Goal: Use online tool/utility: Utilize a website feature to perform a specific function

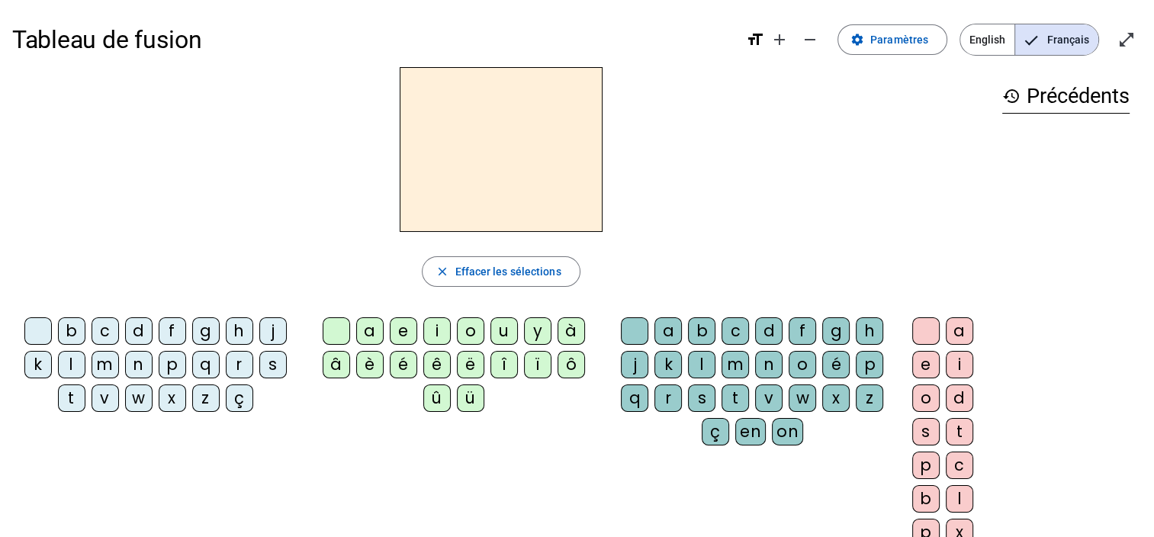
click at [171, 363] on div "p" at bounding box center [172, 364] width 27 height 27
click at [244, 363] on div "r" at bounding box center [239, 364] width 27 height 27
click at [378, 336] on div "a" at bounding box center [369, 330] width 27 height 27
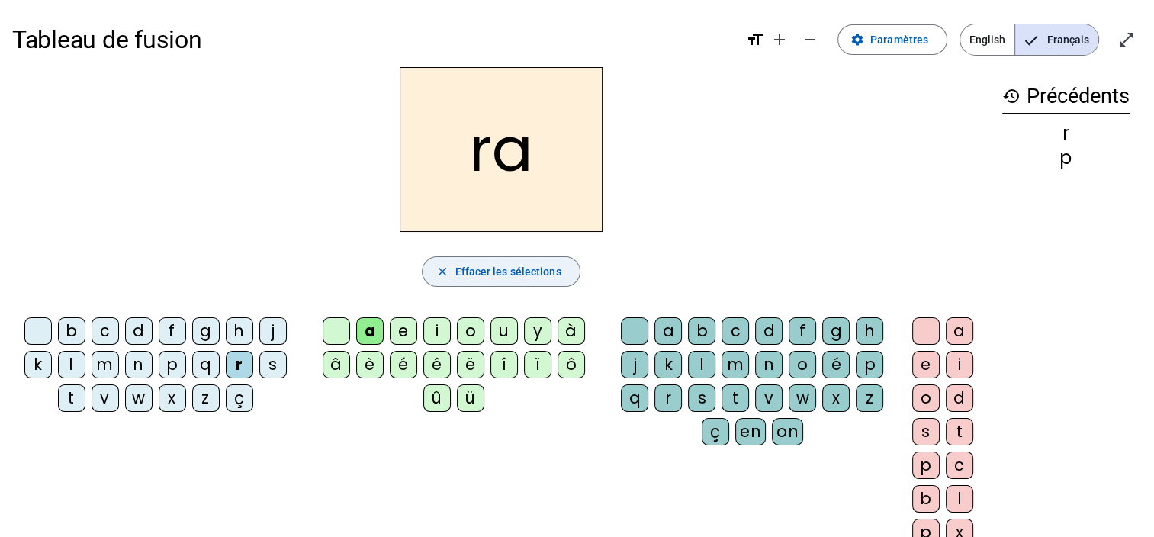
click at [521, 277] on span "Effacer les sélections" at bounding box center [508, 271] width 106 height 18
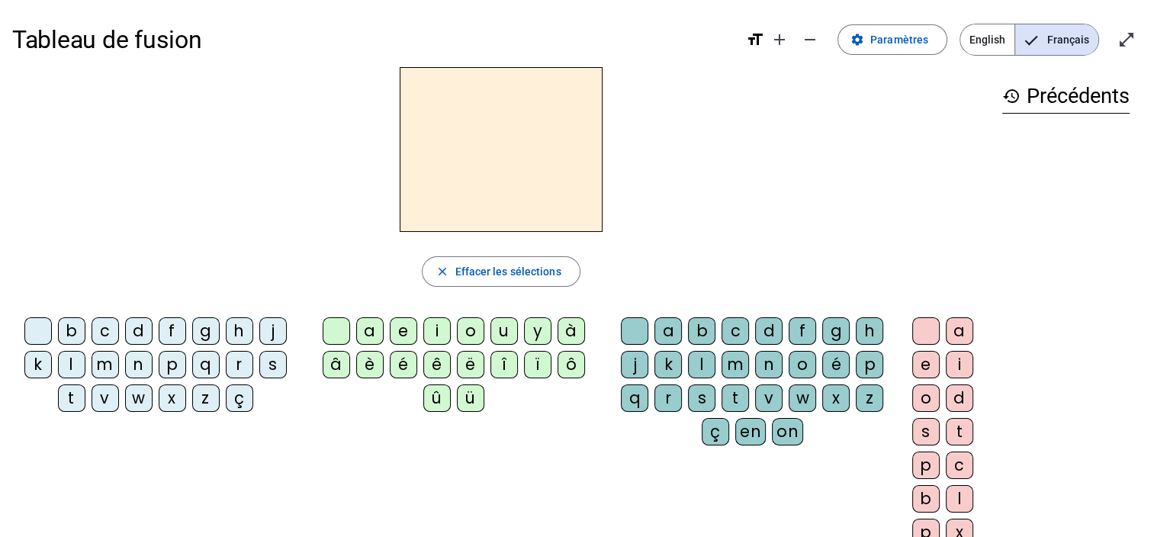
click at [171, 359] on div "p" at bounding box center [172, 364] width 27 height 27
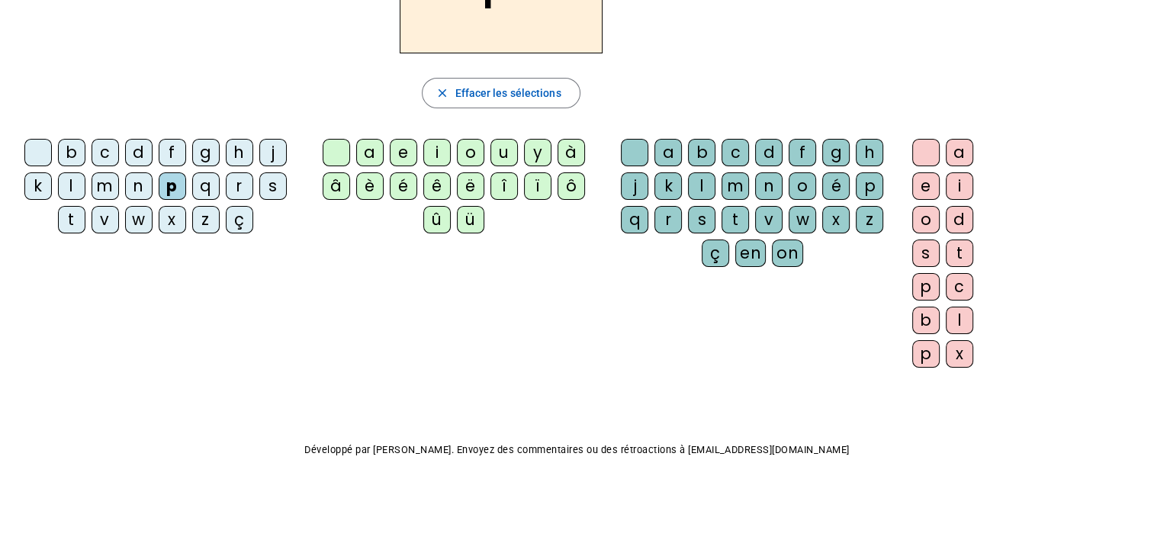
click at [240, 186] on div "r" at bounding box center [239, 185] width 27 height 27
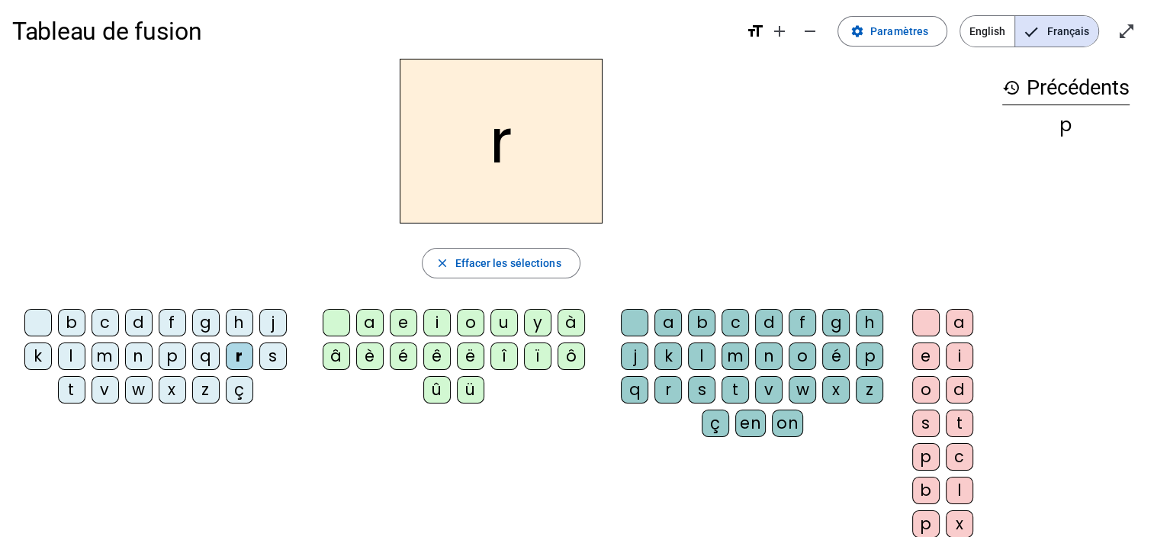
scroll to position [3, 0]
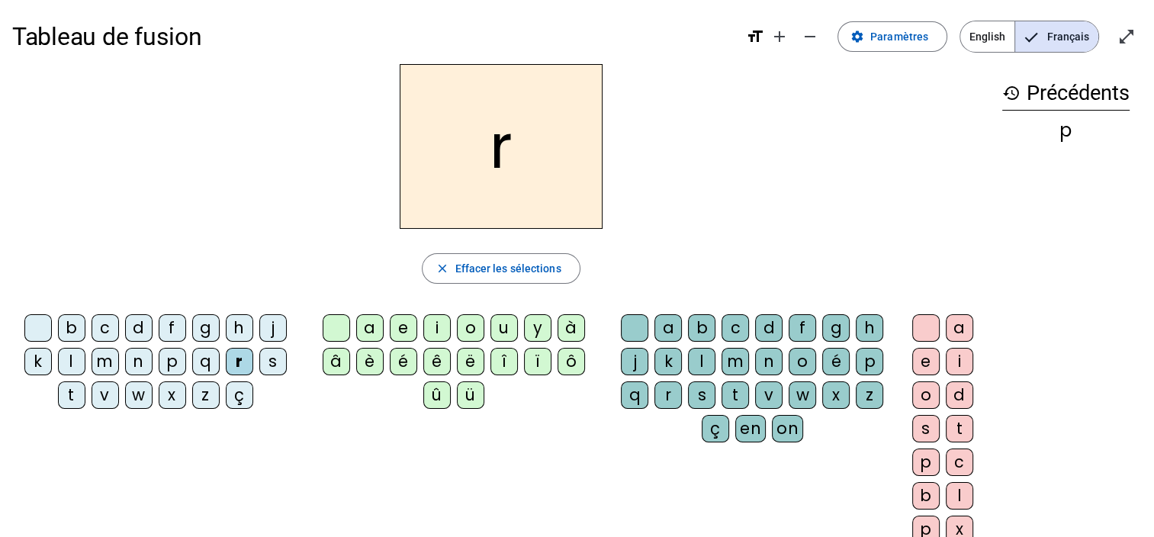
click at [864, 359] on div "p" at bounding box center [869, 361] width 27 height 27
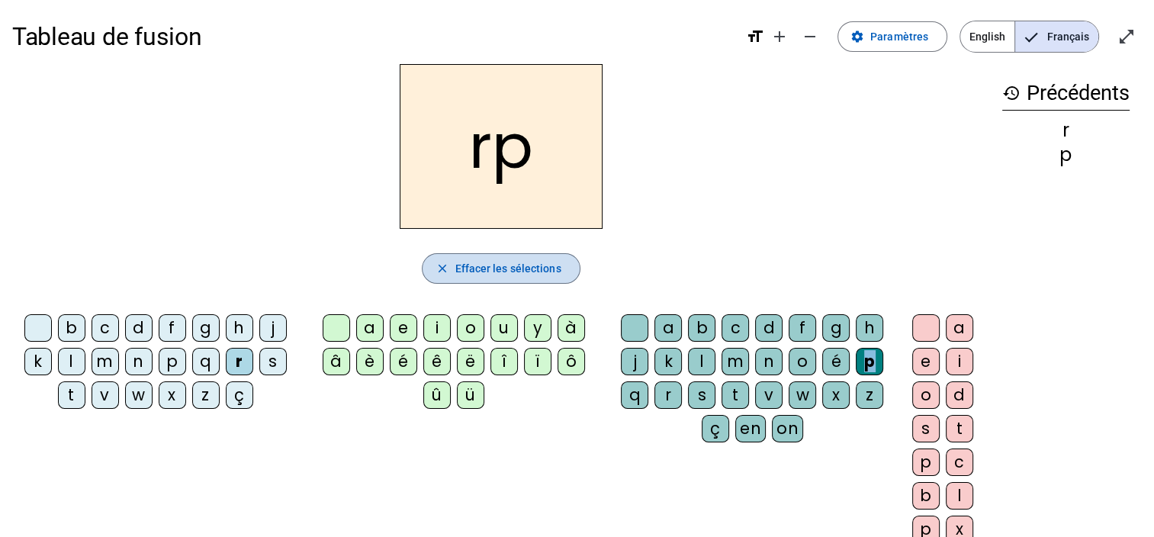
click at [489, 272] on span "Effacer les sélections" at bounding box center [508, 268] width 106 height 18
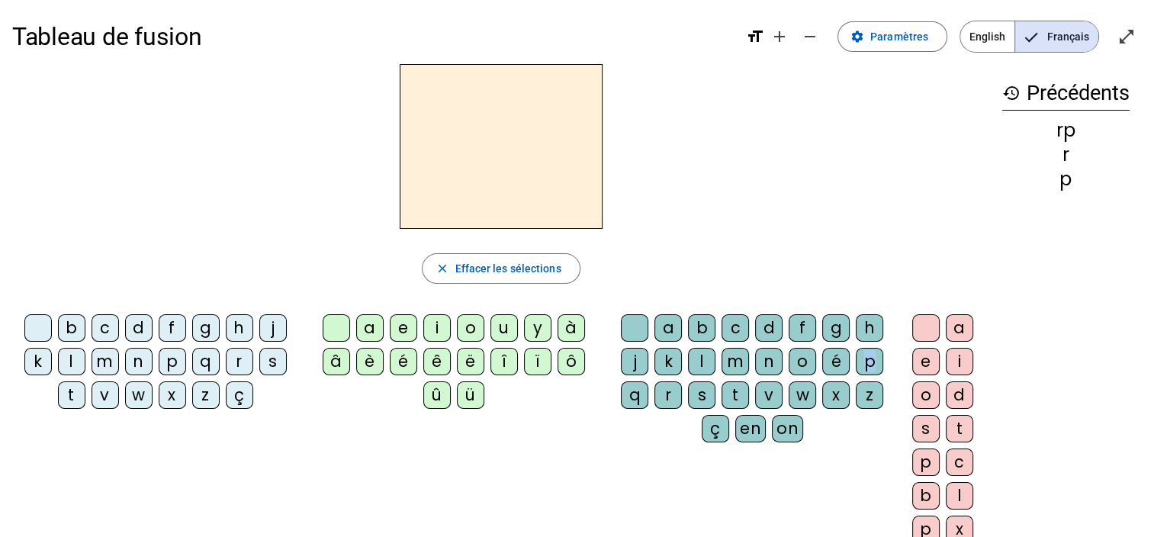
click at [864, 354] on div "p" at bounding box center [869, 361] width 27 height 27
click at [662, 394] on div "r" at bounding box center [668, 394] width 27 height 27
click at [809, 360] on div "o" at bounding box center [802, 361] width 27 height 27
click at [829, 362] on div "é" at bounding box center [835, 361] width 27 height 27
click at [836, 334] on div "g" at bounding box center [835, 327] width 27 height 27
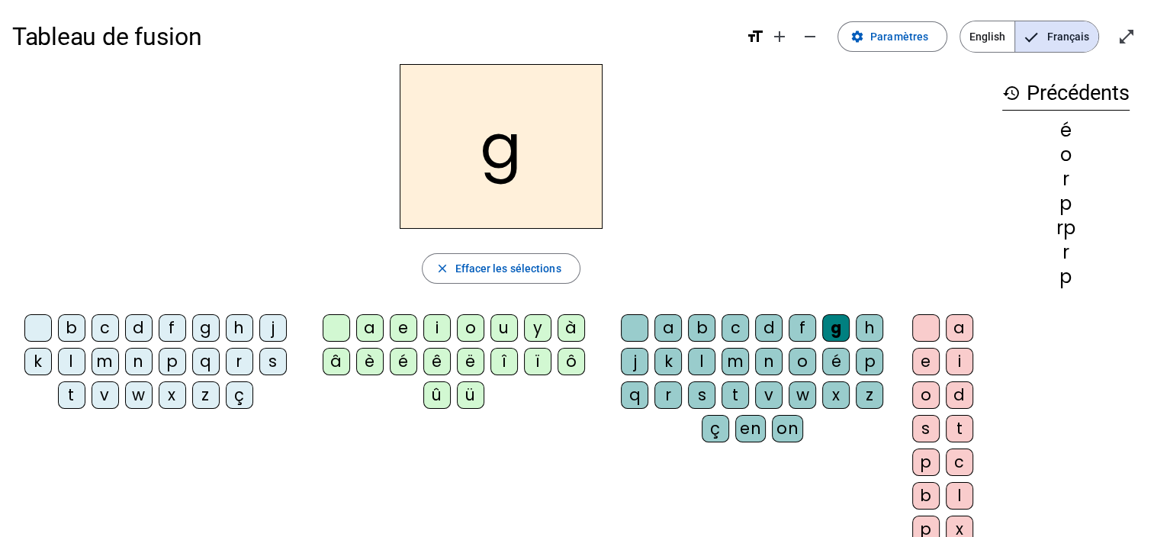
click at [863, 351] on div "p" at bounding box center [869, 361] width 27 height 27
click at [658, 397] on div "r" at bounding box center [668, 394] width 27 height 27
click at [874, 358] on div "p" at bounding box center [869, 361] width 27 height 27
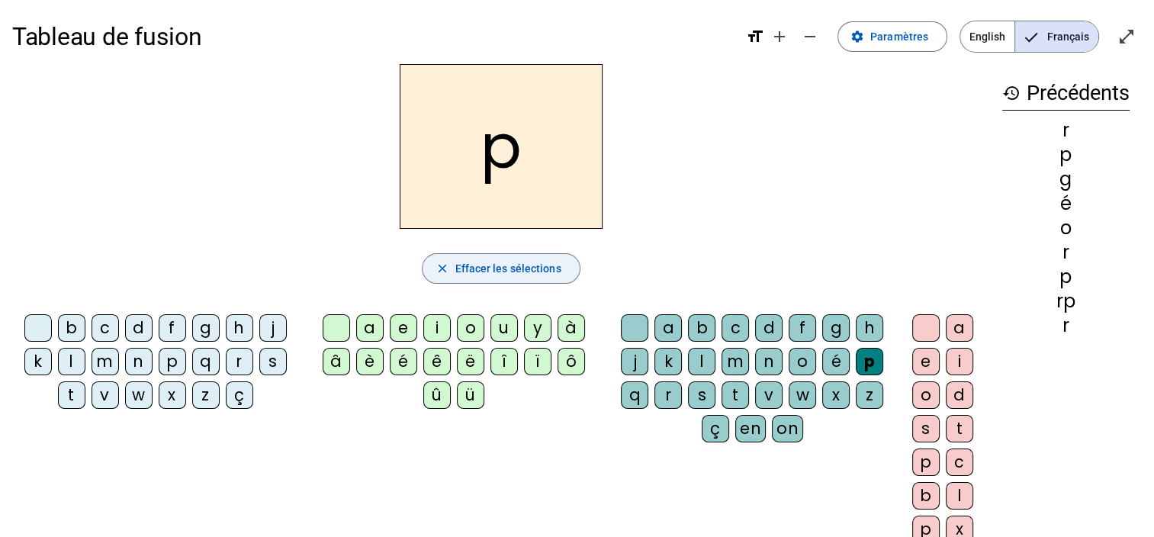
click at [452, 273] on span "button" at bounding box center [501, 268] width 156 height 37
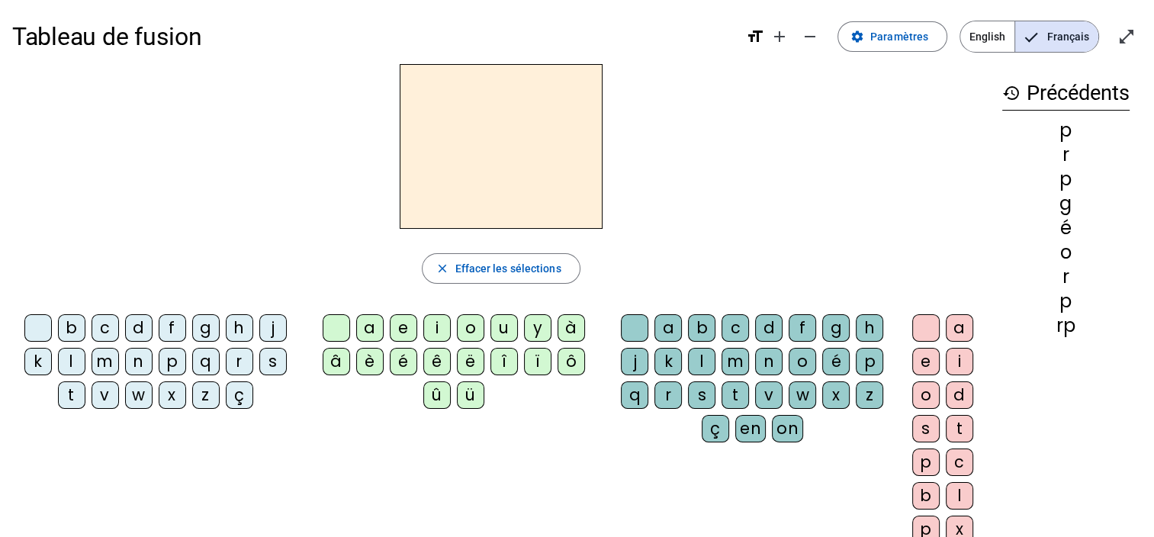
click at [869, 354] on div "p" at bounding box center [869, 361] width 27 height 27
click at [235, 364] on div "r" at bounding box center [239, 361] width 27 height 27
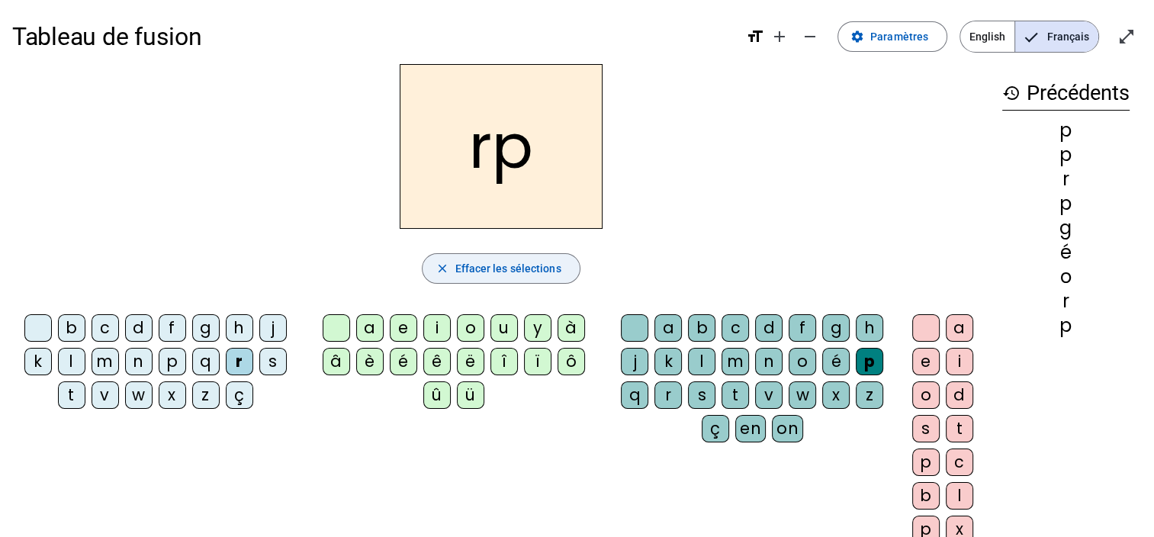
click at [547, 252] on span "button" at bounding box center [501, 268] width 156 height 37
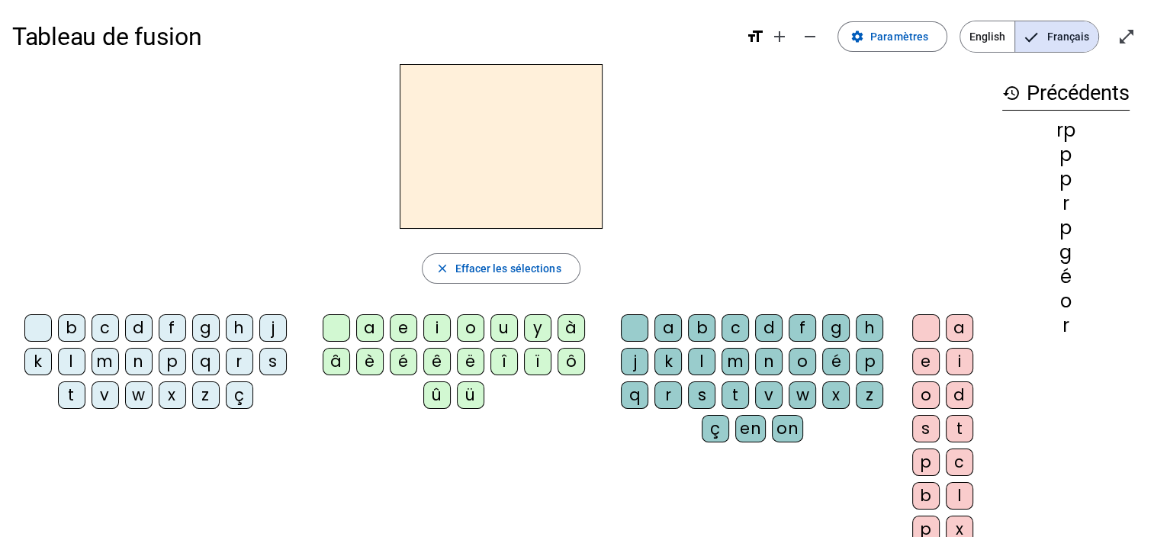
click at [173, 365] on div "p" at bounding box center [172, 361] width 27 height 27
click at [669, 388] on div "r" at bounding box center [668, 394] width 27 height 27
click at [920, 388] on div "o" at bounding box center [925, 394] width 27 height 27
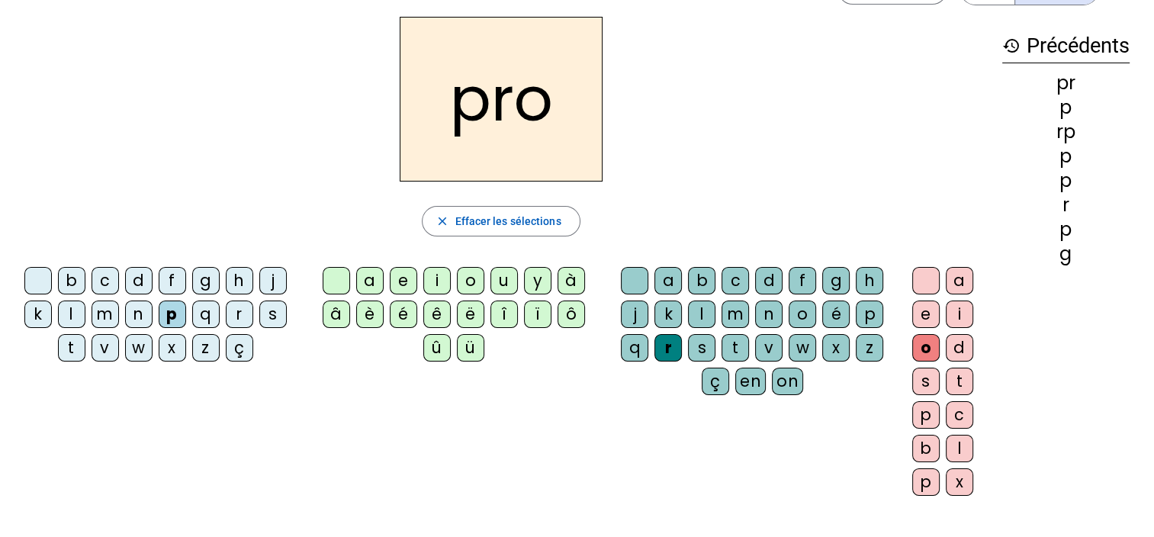
scroll to position [50, 0]
click at [545, 233] on span "button" at bounding box center [501, 222] width 156 height 37
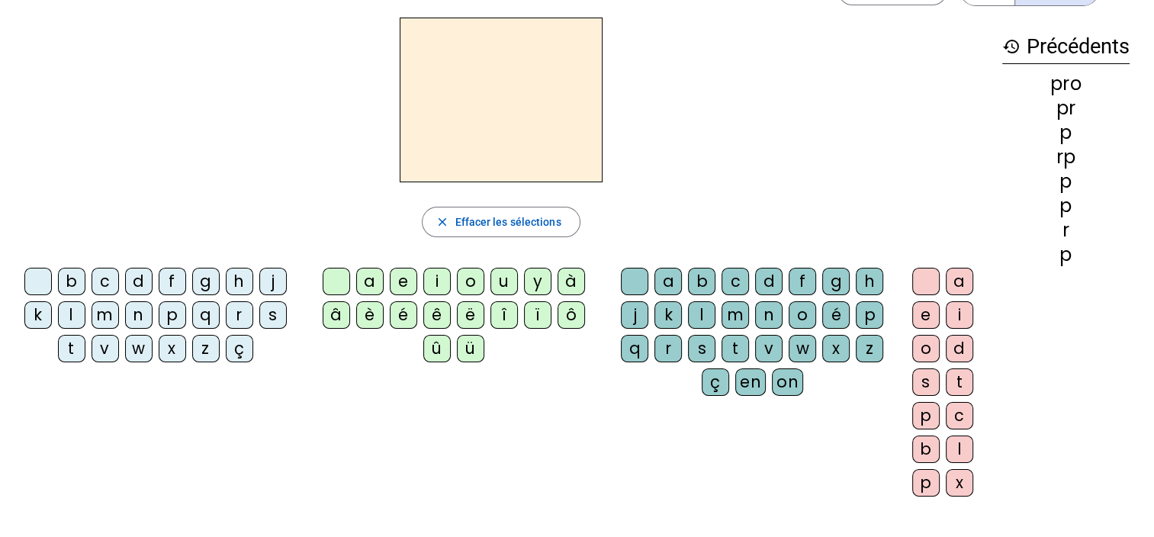
click at [137, 287] on div "d" at bounding box center [138, 281] width 27 height 27
click at [366, 277] on div "a" at bounding box center [369, 281] width 27 height 27
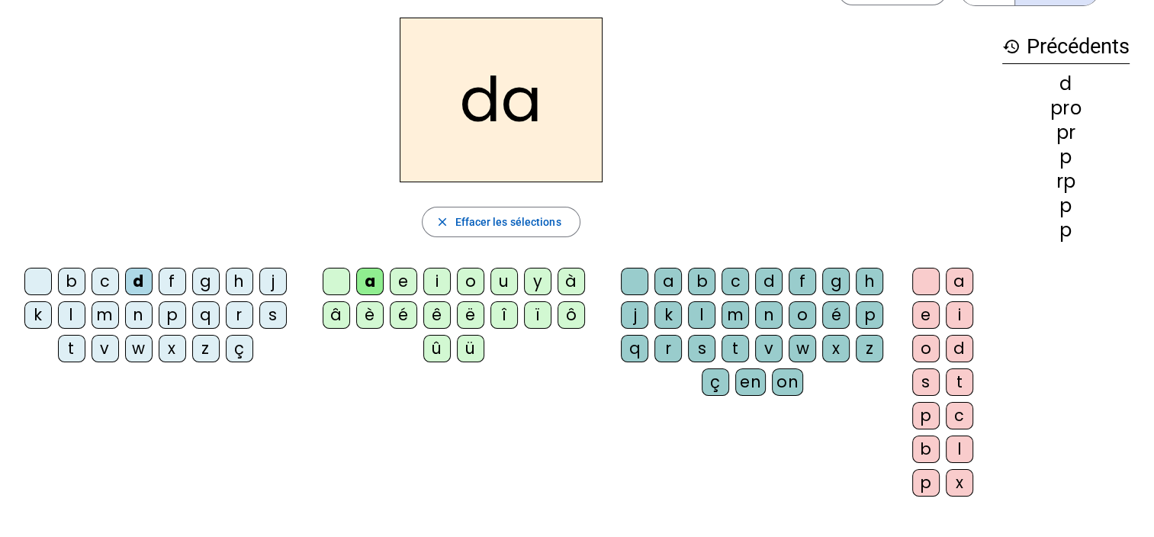
click at [708, 278] on div "b" at bounding box center [701, 281] width 27 height 27
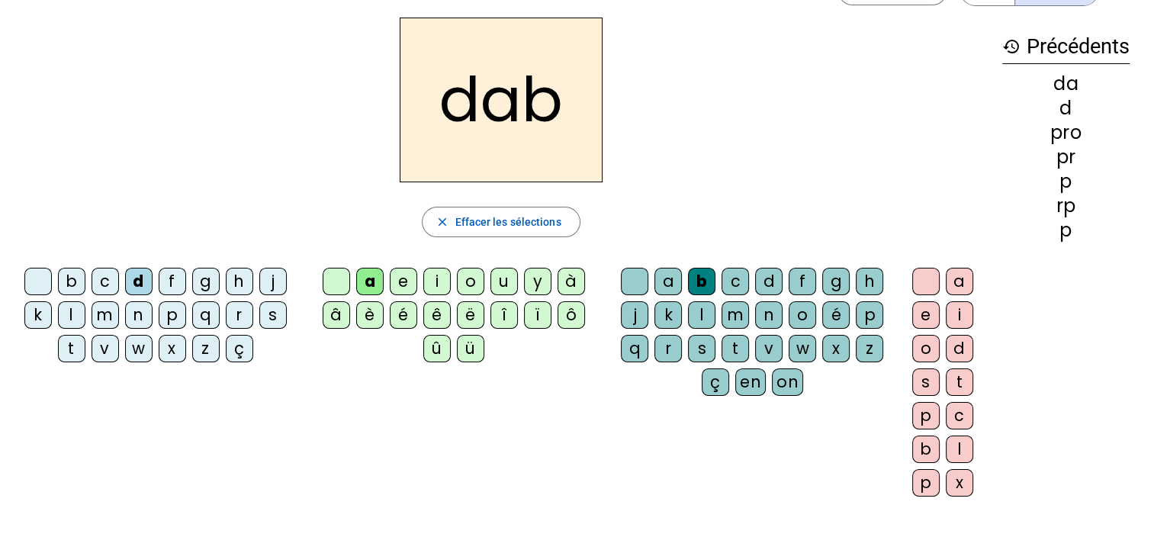
click at [925, 342] on div "o" at bounding box center [925, 348] width 27 height 27
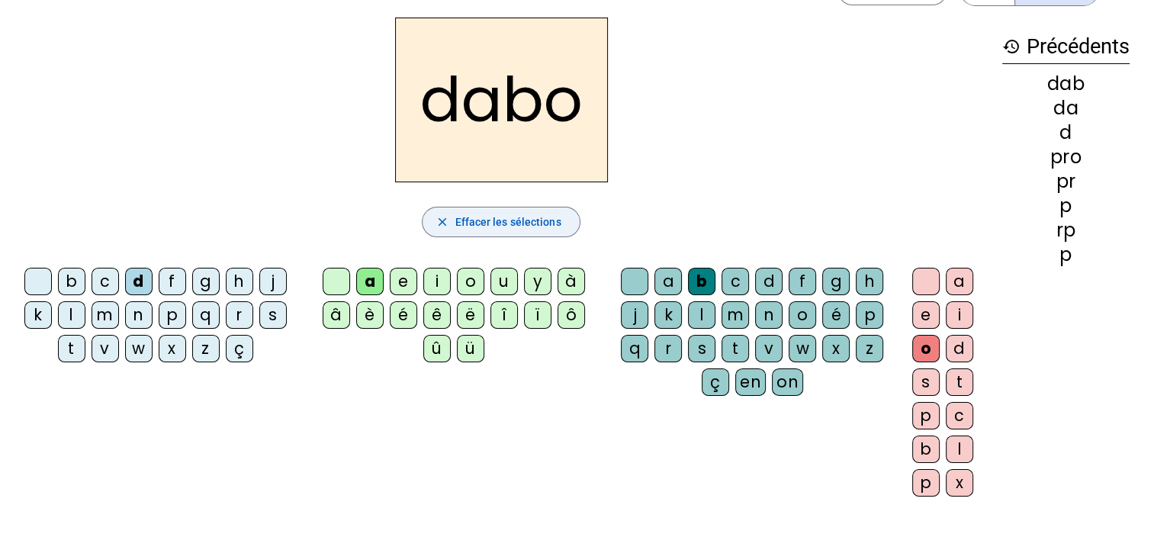
click at [514, 211] on span "button" at bounding box center [501, 222] width 156 height 37
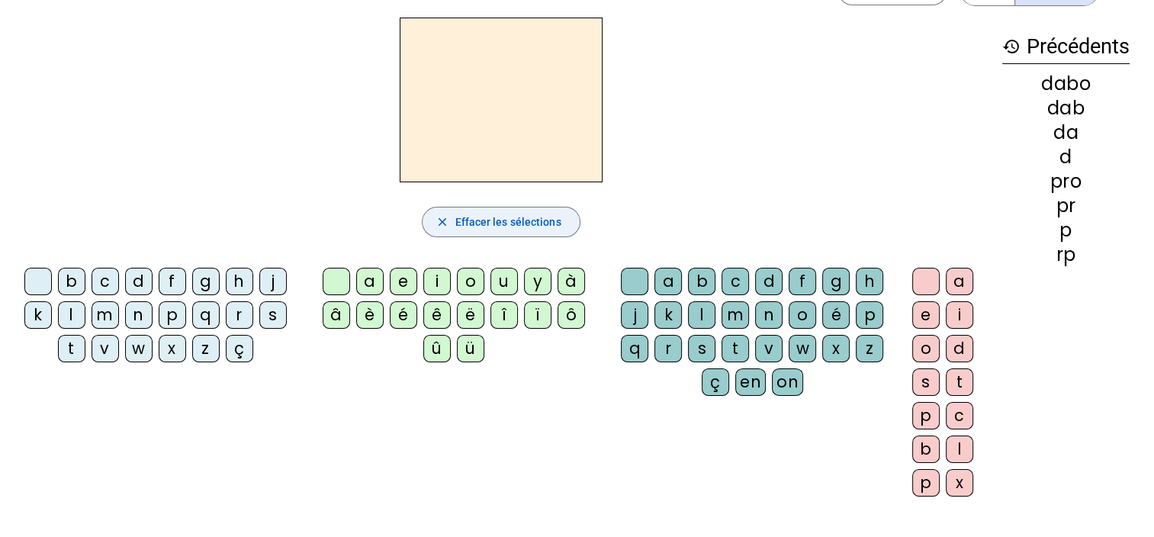
scroll to position [0, 0]
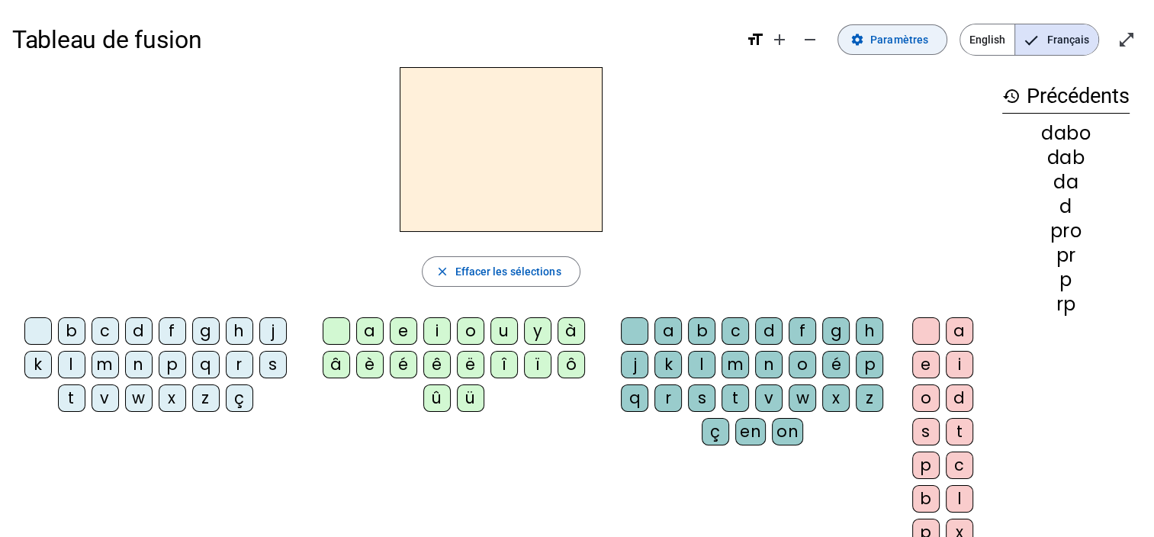
click at [873, 41] on span at bounding box center [892, 39] width 108 height 37
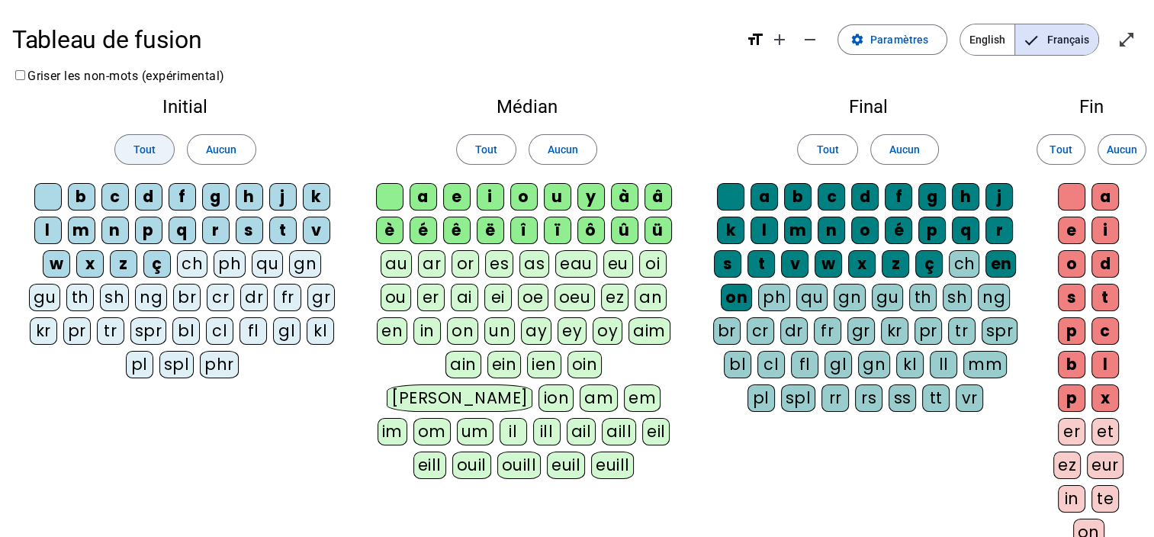
click at [134, 140] on span "Tout" at bounding box center [145, 149] width 22 height 18
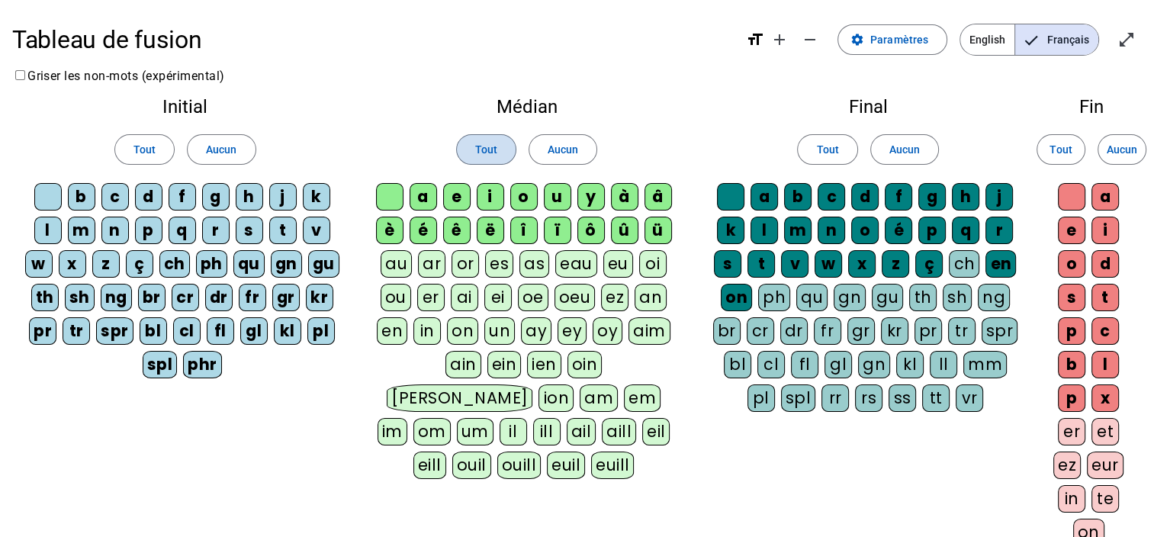
click at [478, 153] on span "Tout" at bounding box center [486, 149] width 22 height 18
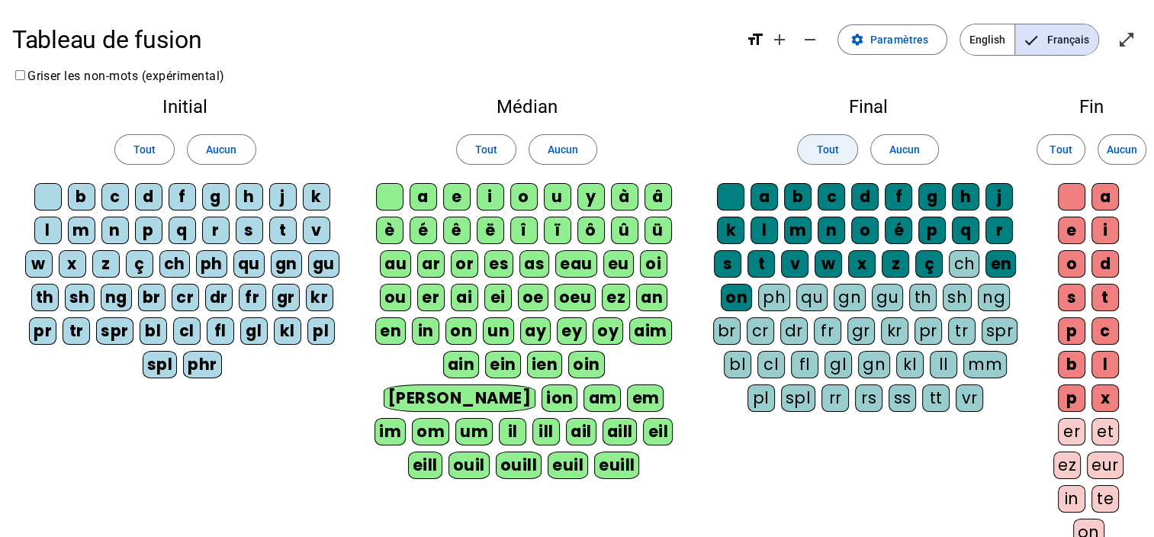
click at [813, 136] on span at bounding box center [827, 149] width 59 height 37
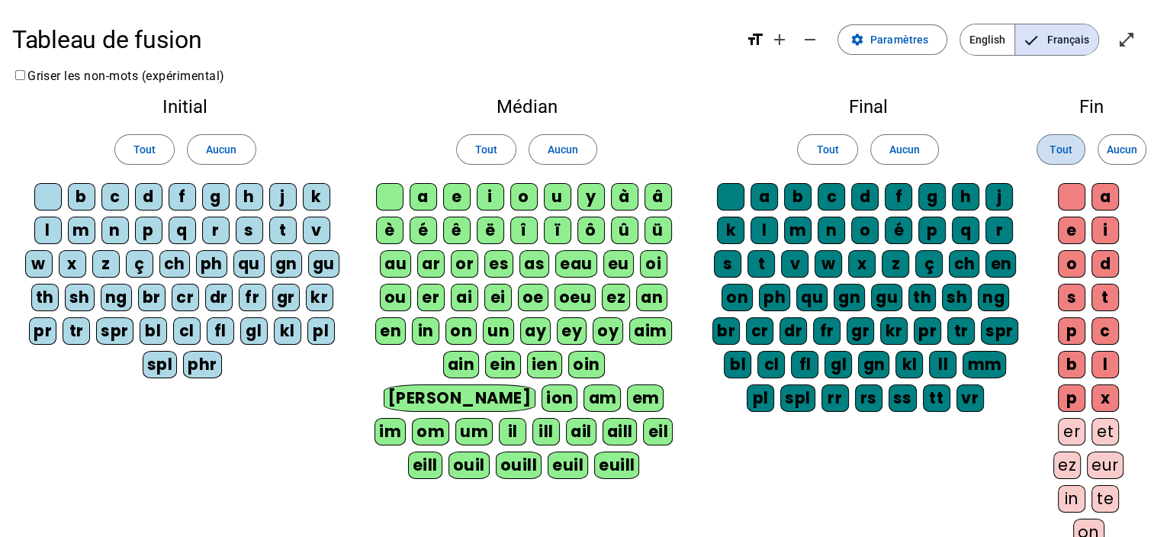
click at [1054, 144] on span "Tout" at bounding box center [1061, 149] width 22 height 18
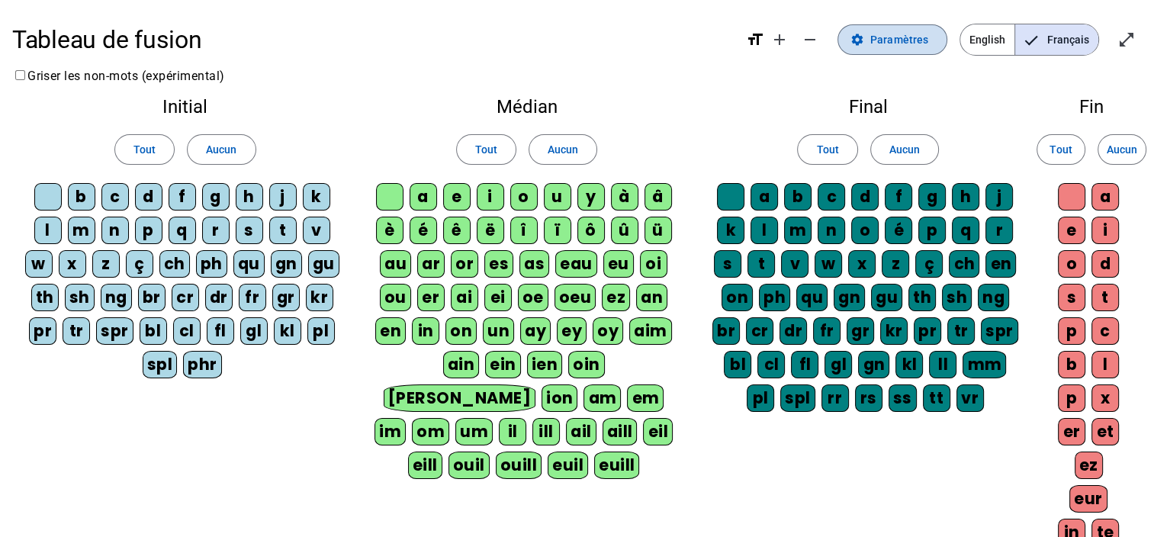
click at [888, 44] on span "Paramètres" at bounding box center [900, 40] width 58 height 18
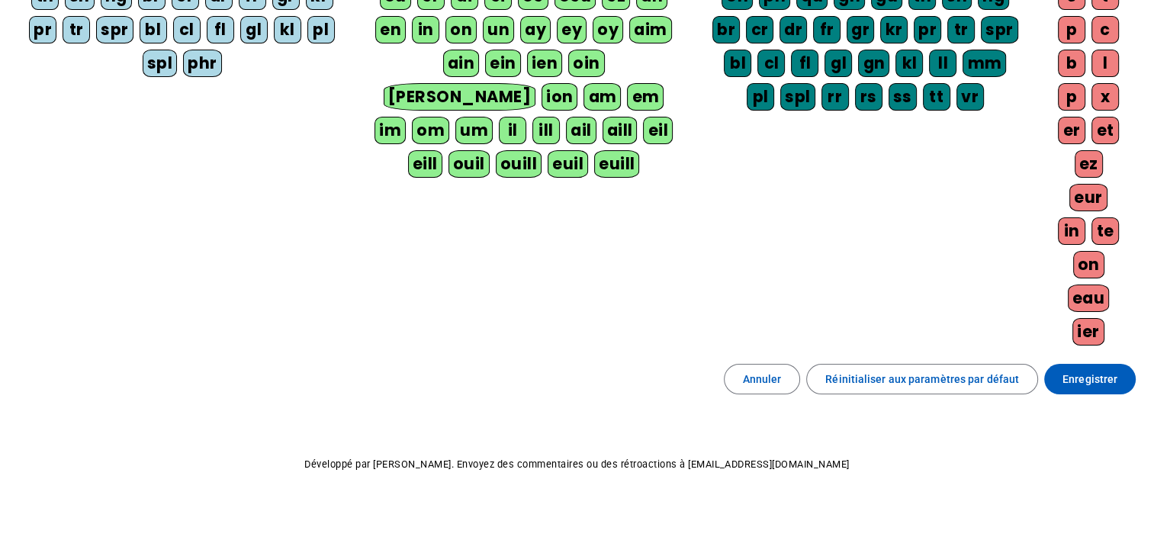
scroll to position [304, 0]
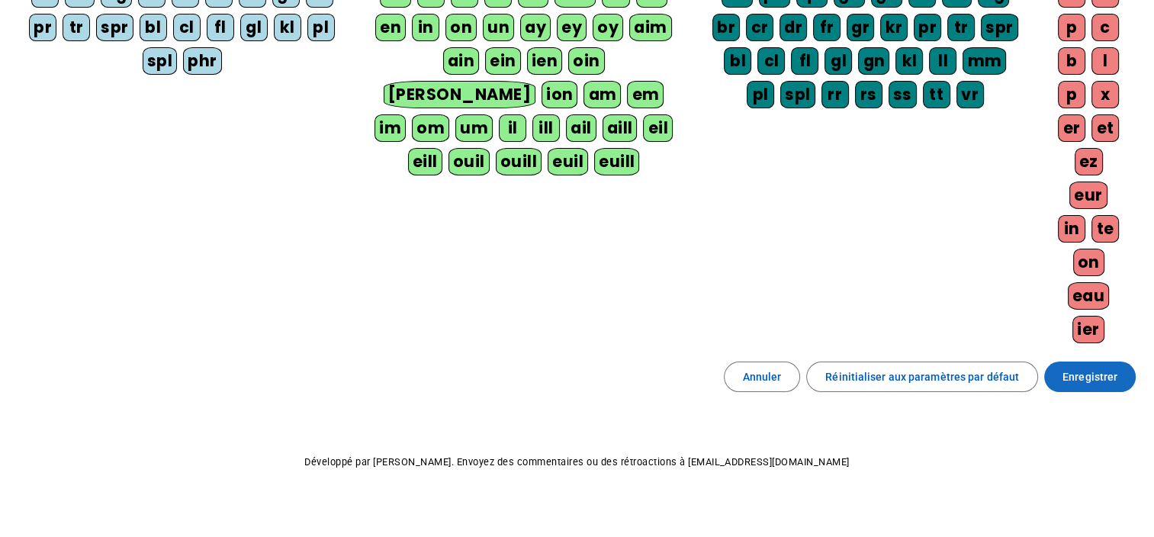
click at [1081, 370] on span "Enregistrer" at bounding box center [1090, 377] width 55 height 18
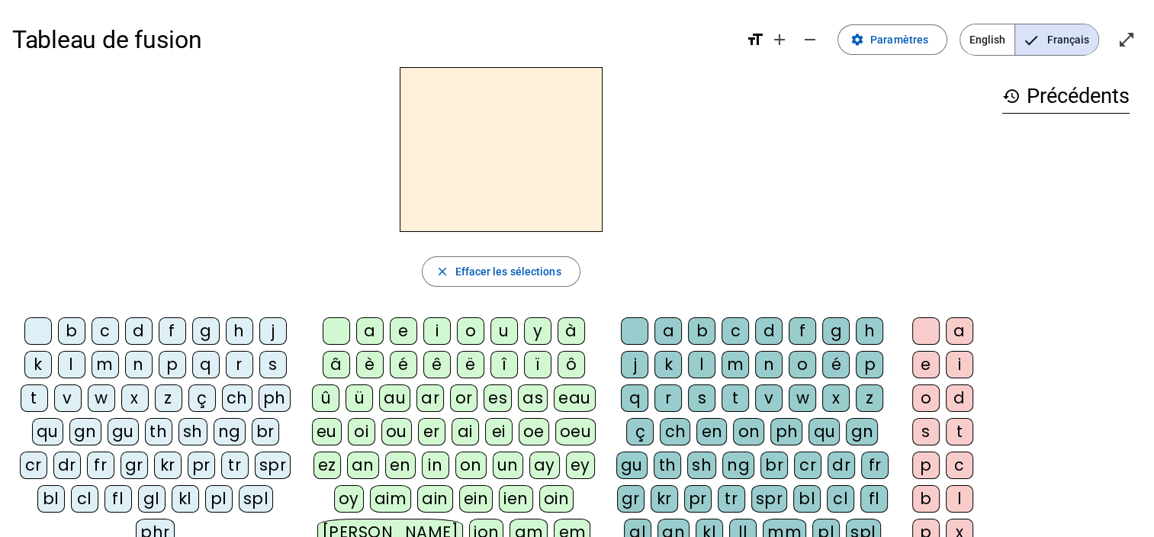
click at [501, 159] on h2 at bounding box center [501, 149] width 203 height 165
